Goal: Task Accomplishment & Management: Complete application form

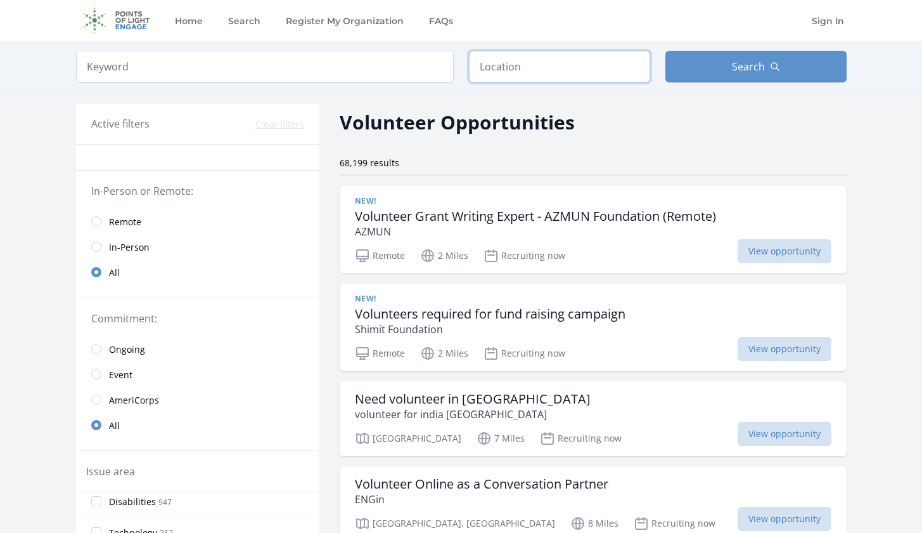
click at [562, 58] on input "text" at bounding box center [559, 67] width 181 height 32
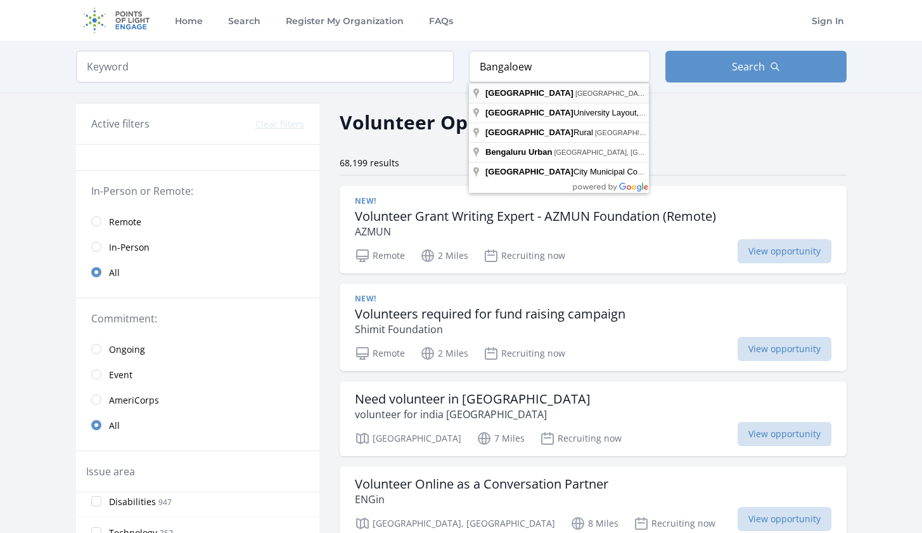
type input "Bangalore, Karnataka, India"
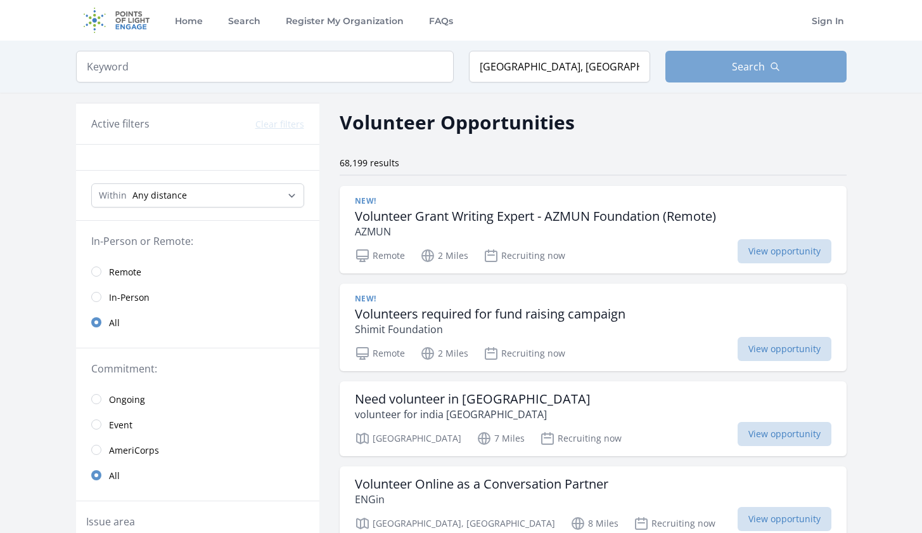
click at [780, 64] on button "Search" at bounding box center [756, 67] width 181 height 32
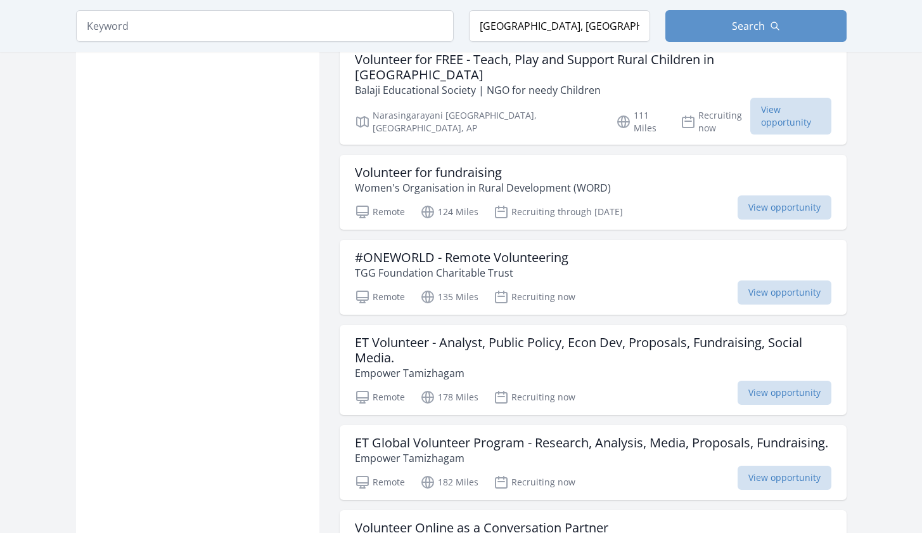
scroll to position [1469, 0]
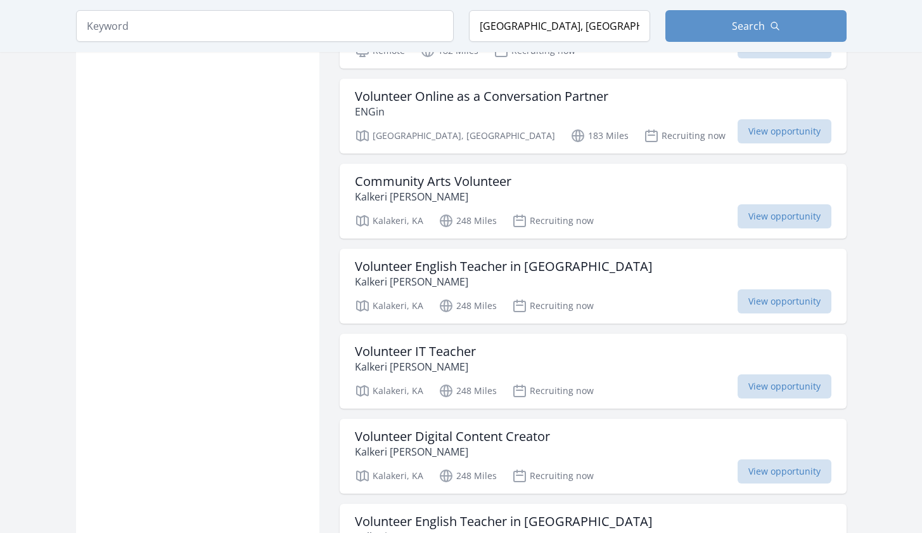
scroll to position [1976, 0]
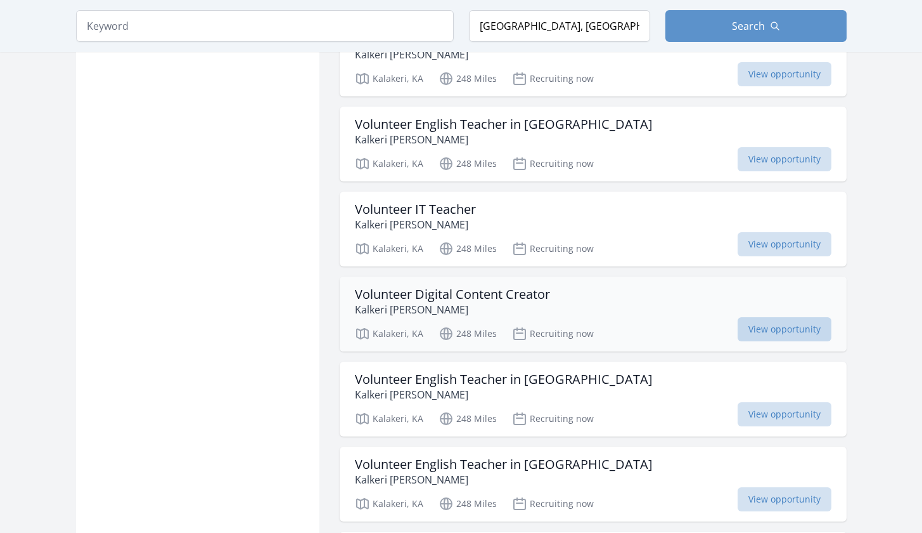
click at [760, 317] on span "View opportunity" at bounding box center [785, 329] width 94 height 24
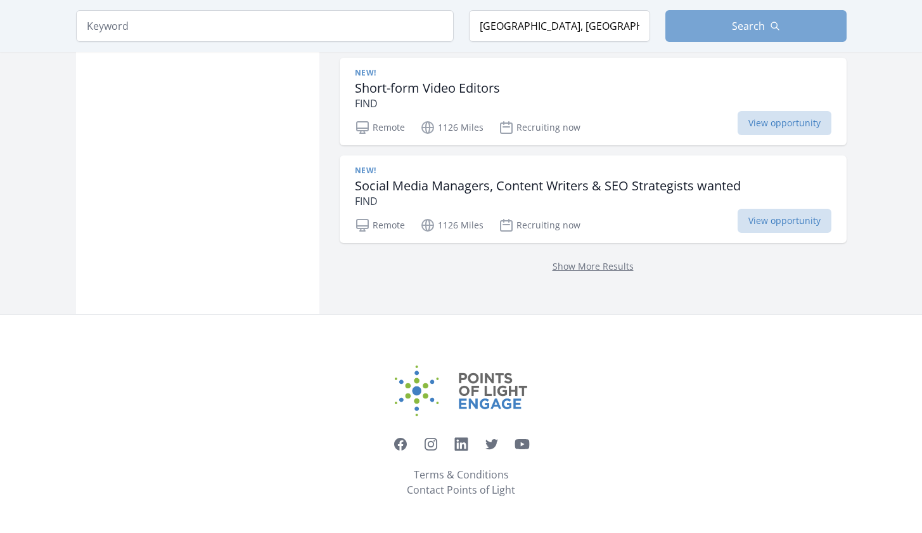
click at [760, 34] on span "Search" at bounding box center [748, 25] width 33 height 15
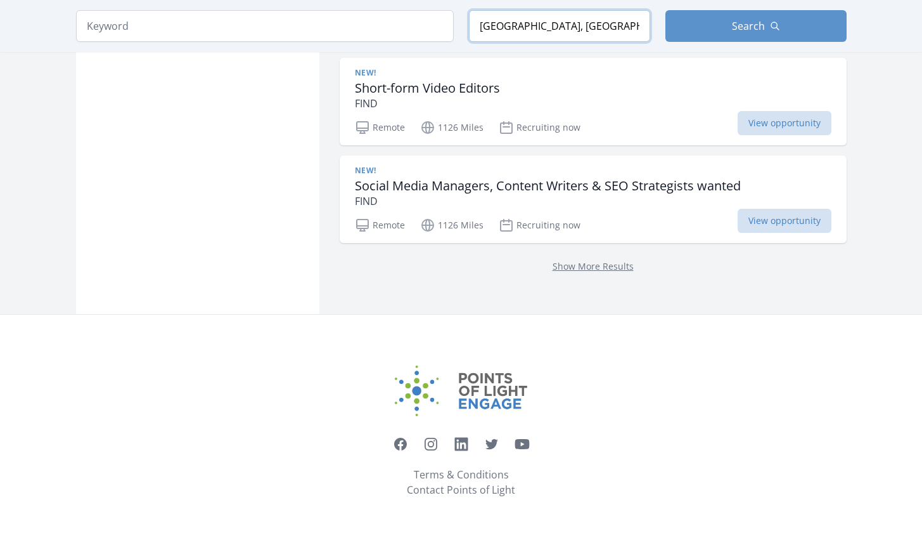
click at [534, 42] on input "Bangalore, Karnataka, India" at bounding box center [559, 26] width 181 height 32
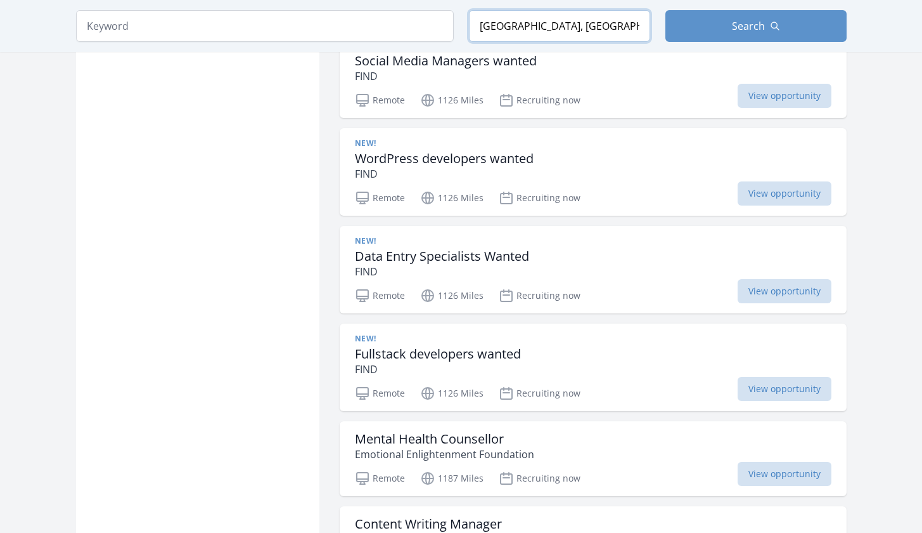
click at [526, 42] on input "Bangalore, Karnataka, India" at bounding box center [559, 26] width 181 height 32
type input "Bangalore, Karnataka, India"
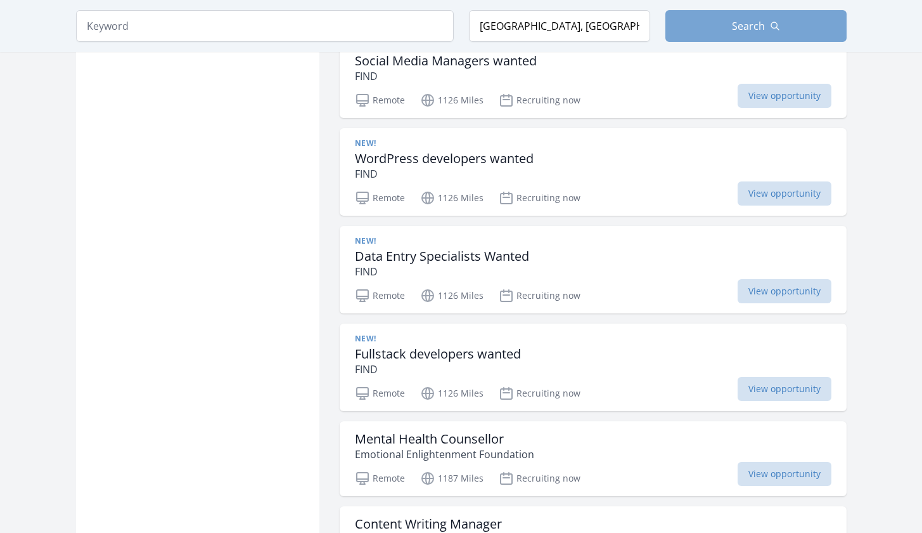
click at [795, 42] on button "Search" at bounding box center [756, 26] width 181 height 32
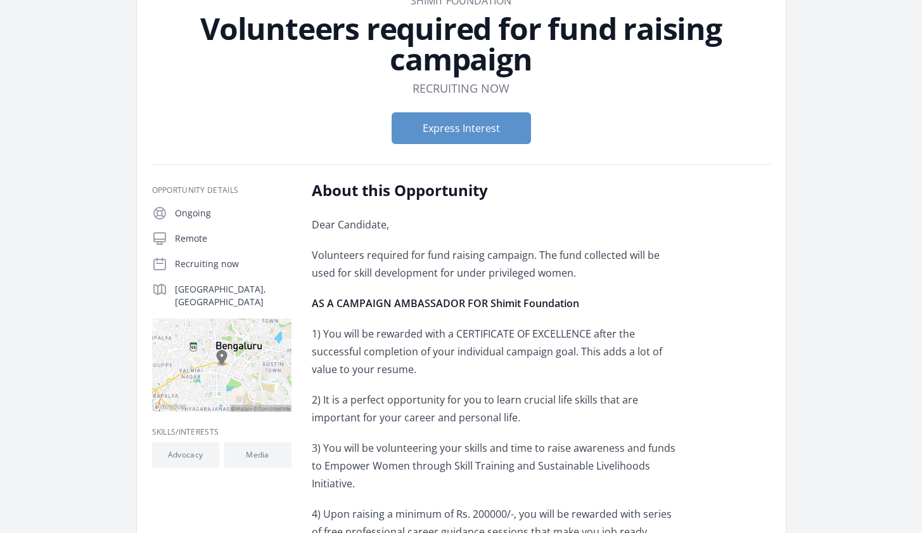
scroll to position [81, 0]
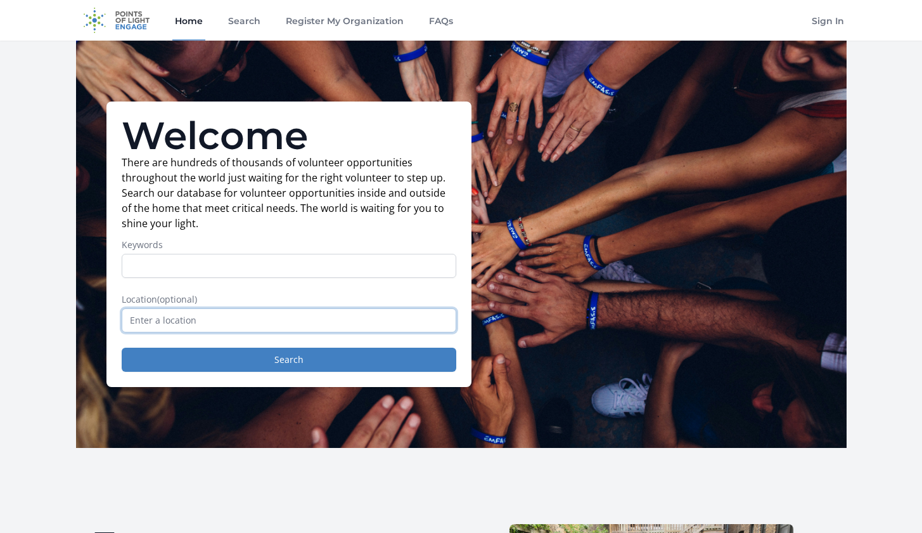
click at [295, 321] on input "text" at bounding box center [289, 320] width 335 height 24
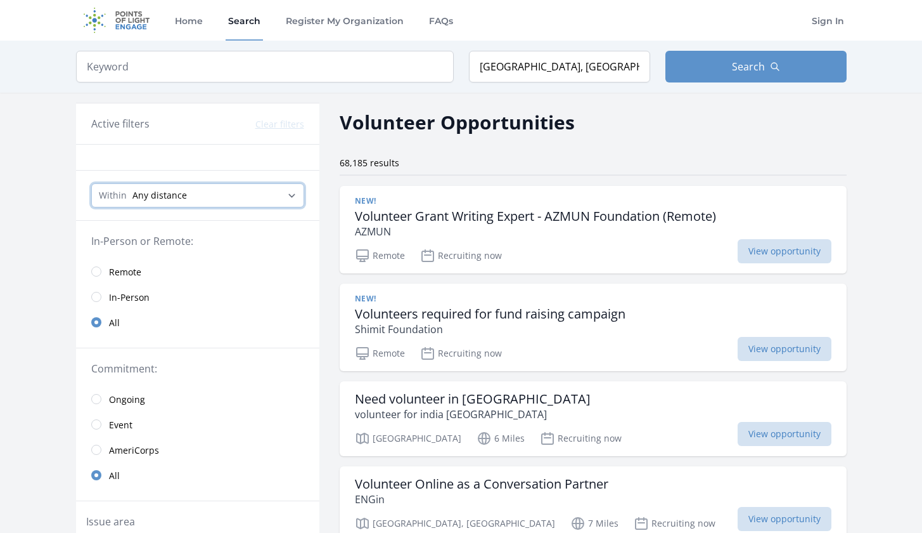
select select "8046"
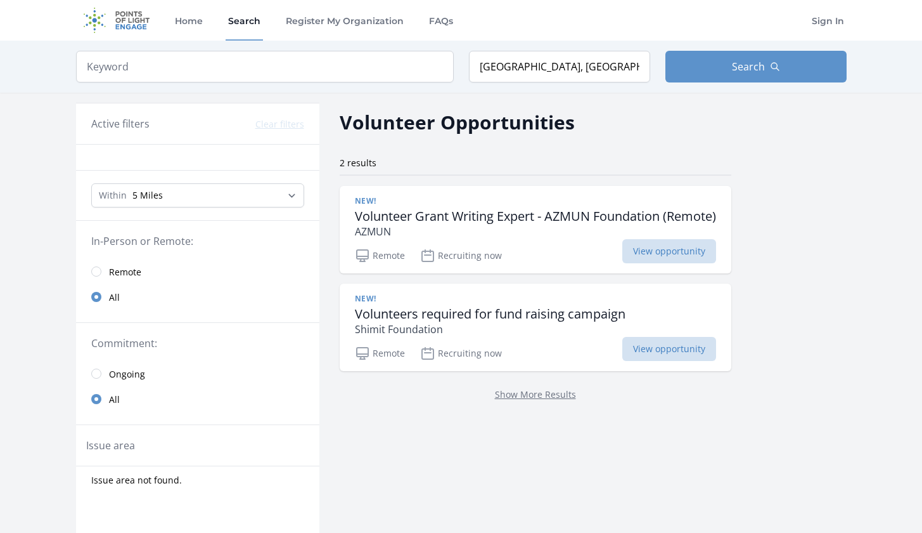
scroll to position [24, 0]
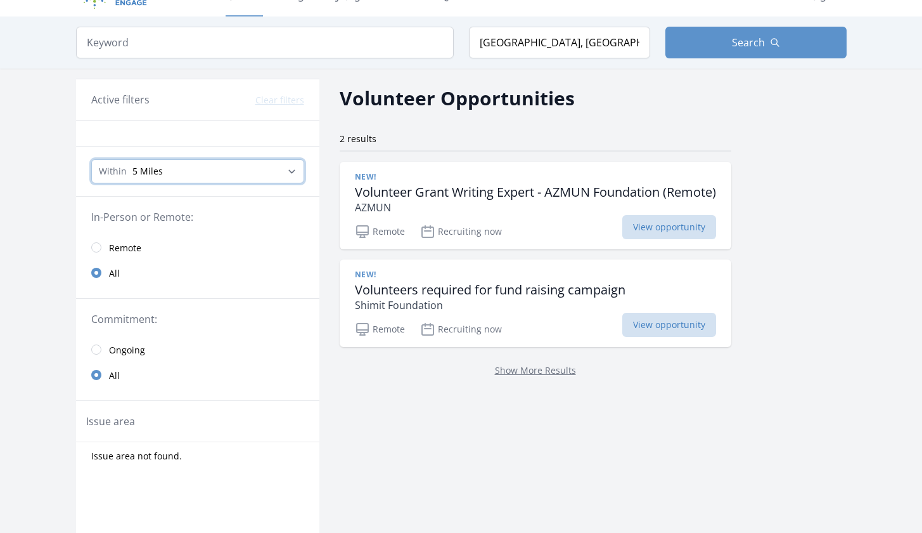
select select "all"
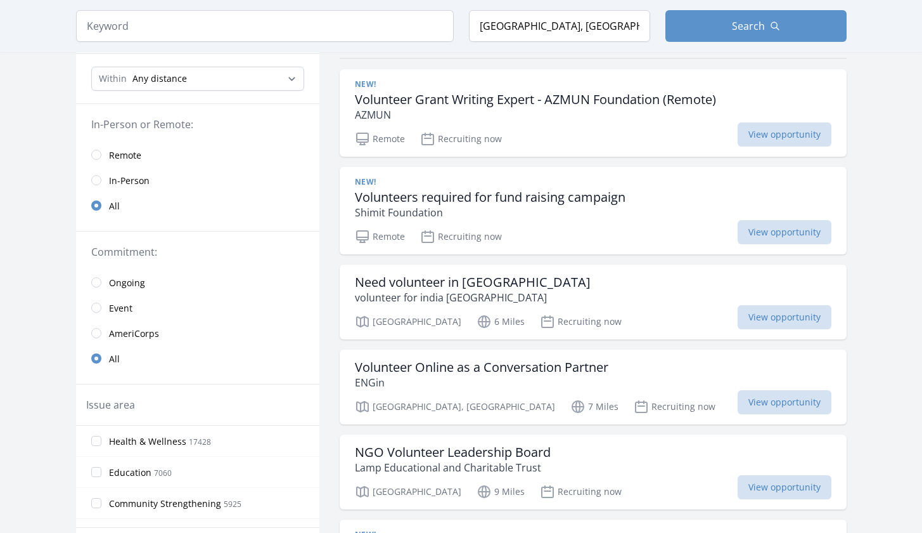
click at [91, 444] on input "Health & Wellness 17428" at bounding box center [96, 441] width 10 height 10
click at [95, 441] on input "Health & Wellness 17428" at bounding box center [96, 441] width 10 height 10
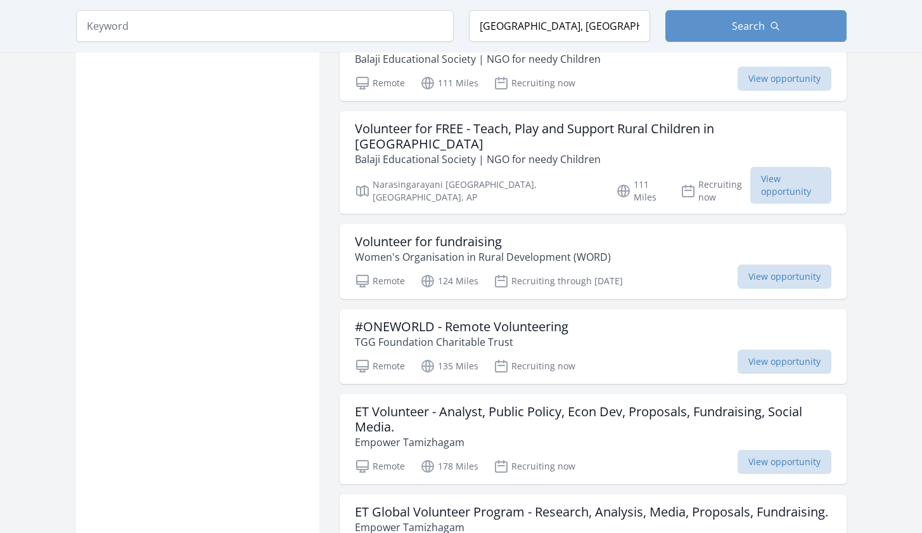
scroll to position [1361, 0]
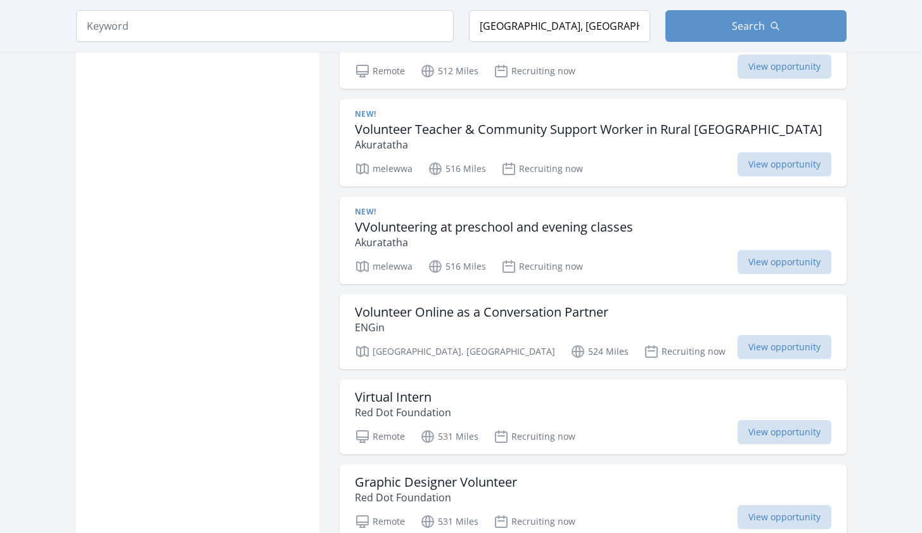
scroll to position [3450, 0]
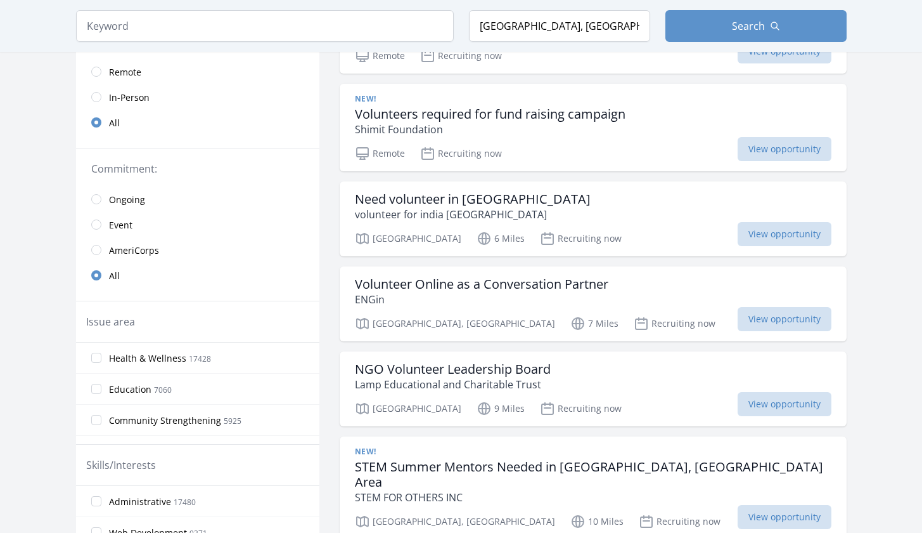
scroll to position [207, 0]
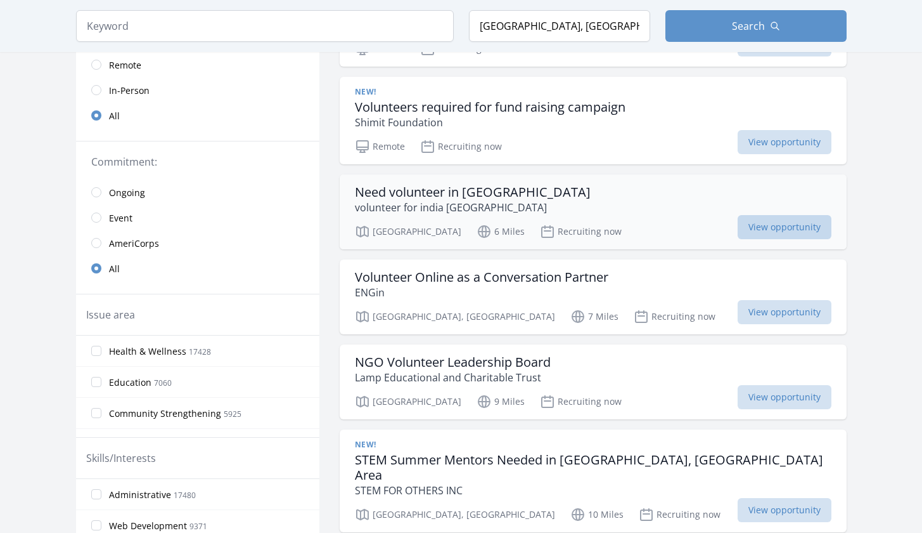
click at [807, 234] on span "View opportunity" at bounding box center [785, 227] width 94 height 24
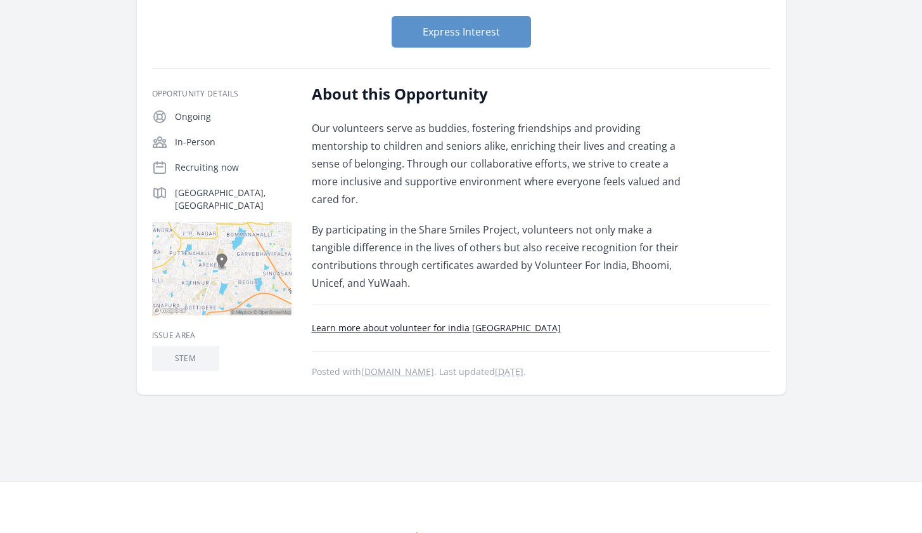
scroll to position [130, 0]
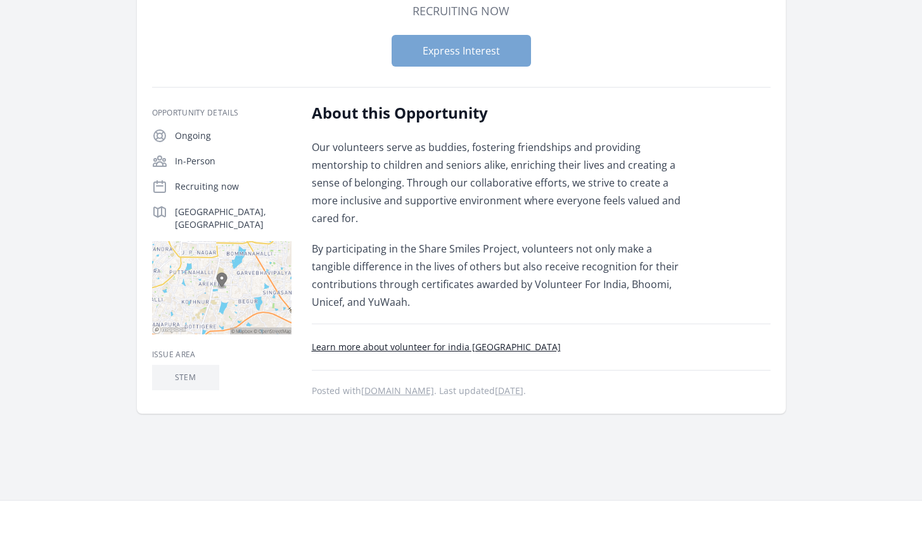
click at [477, 48] on button "Express Interest" at bounding box center [461, 51] width 139 height 32
